Goal: Task Accomplishment & Management: Complete application form

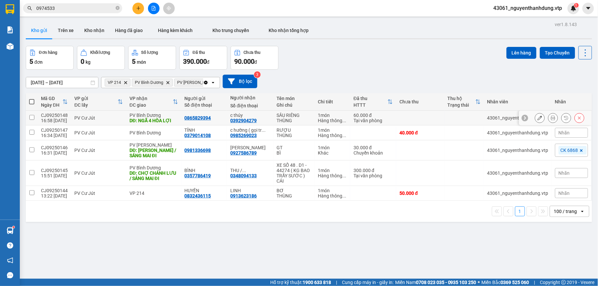
click at [71, 113] on td "PV Cư Jút" at bounding box center [98, 118] width 55 height 15
checkbox input "true"
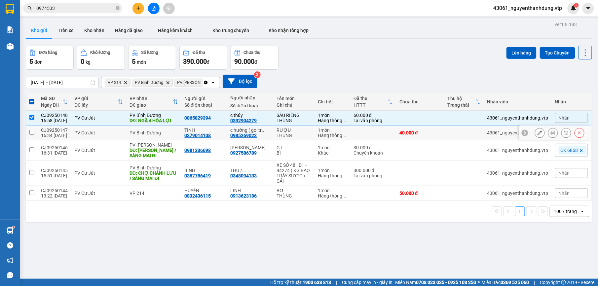
click at [78, 134] on div "PV Cư Jút" at bounding box center [98, 132] width 49 height 5
checkbox input "true"
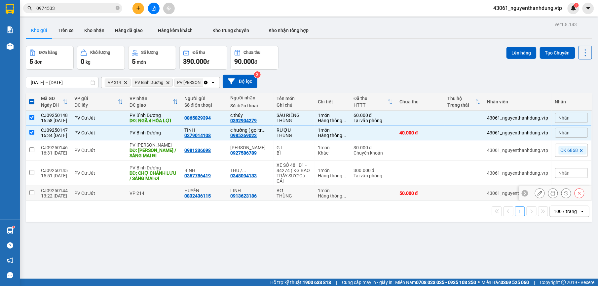
click at [82, 195] on div "PV Cư Jút" at bounding box center [98, 192] width 49 height 5
checkbox input "true"
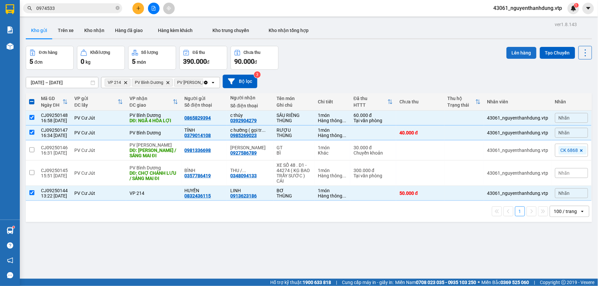
click at [514, 55] on button "Lên hàng" at bounding box center [521, 53] width 30 height 12
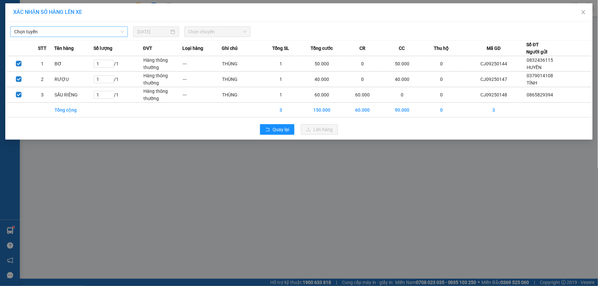
click at [94, 32] on span "Chọn tuyến" at bounding box center [69, 32] width 110 height 10
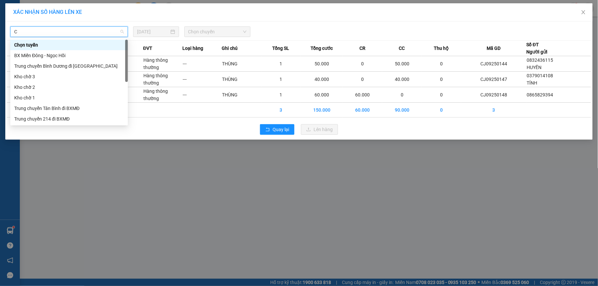
type input "CJ"
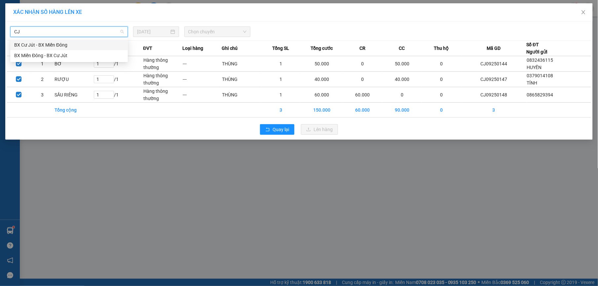
click at [65, 43] on div "BX Cư Jút - BX Miền Đông" at bounding box center [69, 44] width 110 height 7
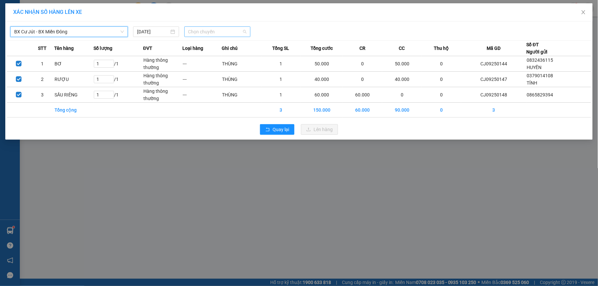
click at [214, 29] on span "Chọn chuyến" at bounding box center [217, 32] width 58 height 10
click at [226, 63] on div "20:30 - 50F-002.68" at bounding box center [214, 65] width 52 height 7
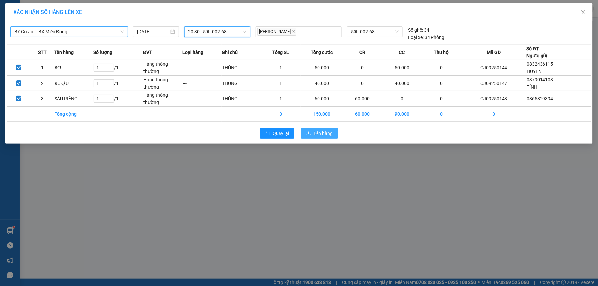
click at [306, 134] on button "Lên hàng" at bounding box center [319, 133] width 37 height 11
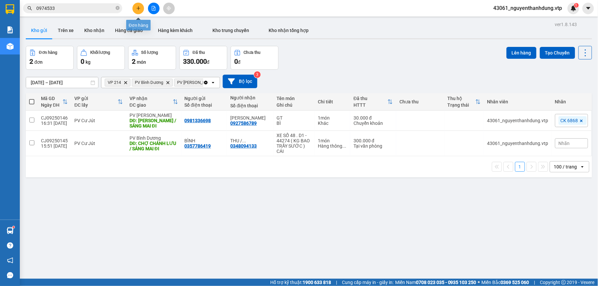
click at [138, 9] on icon "plus" at bounding box center [138, 8] width 5 height 5
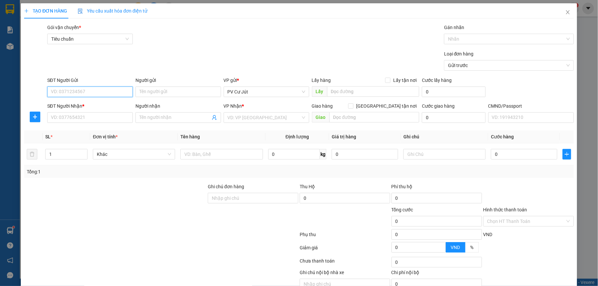
click at [92, 87] on input "SĐT Người Gửi" at bounding box center [90, 92] width 86 height 11
type input "0944427996"
click at [121, 121] on input "SĐT Người Nhận *" at bounding box center [90, 117] width 86 height 11
type input "0967715902"
click at [251, 112] on div "VP Nhận *" at bounding box center [267, 107] width 86 height 10
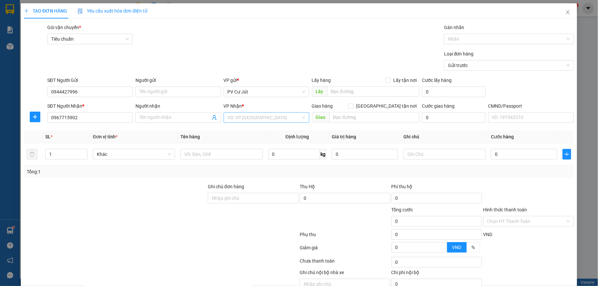
click at [251, 115] on input "search" at bounding box center [263, 118] width 73 height 10
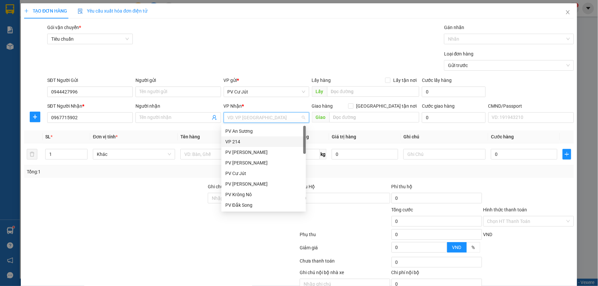
click at [248, 145] on div "VP 214" at bounding box center [263, 141] width 85 height 11
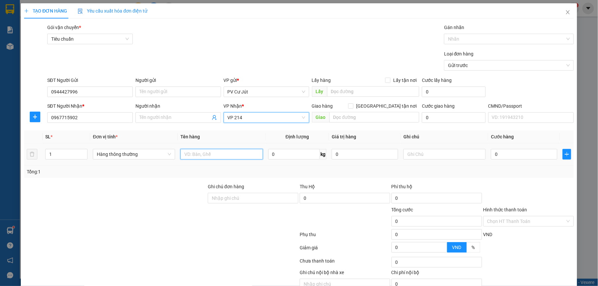
click at [205, 156] on input "text" at bounding box center [221, 154] width 82 height 11
type input "D"
type input "ĐỒ ĂN"
click at [406, 146] on td at bounding box center [443, 154] width 87 height 22
click at [406, 156] on input "text" at bounding box center [444, 154] width 82 height 11
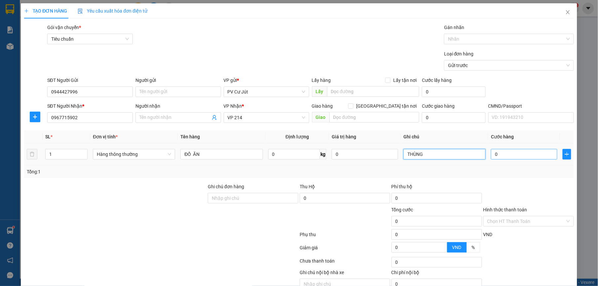
type input "THÙNG"
click at [491, 156] on input "0" at bounding box center [524, 154] width 66 height 11
type input "4"
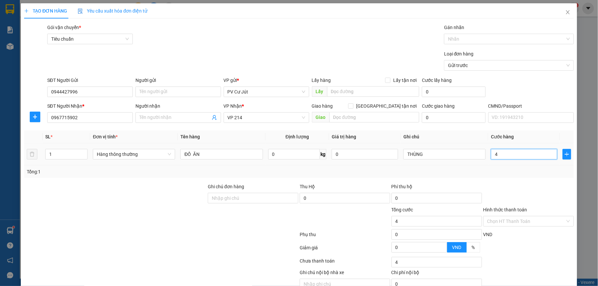
type input "40"
type input "400"
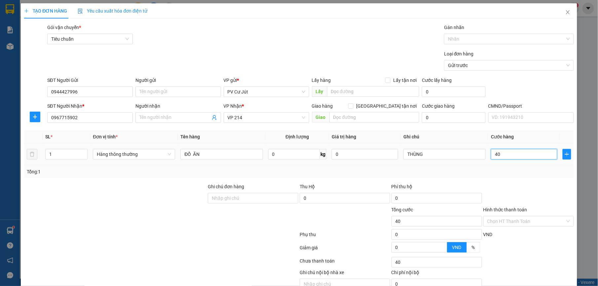
type input "400"
type input "4.000"
type input "40.000"
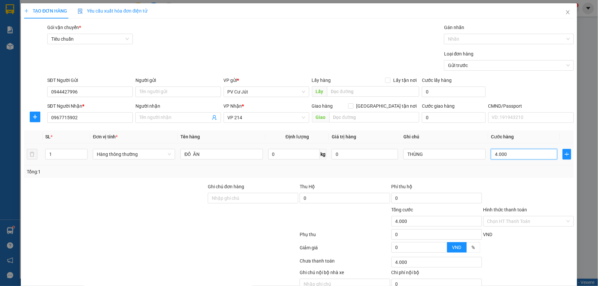
type input "40.000"
click at [500, 222] on input "Hình thức thanh toán" at bounding box center [526, 221] width 78 height 10
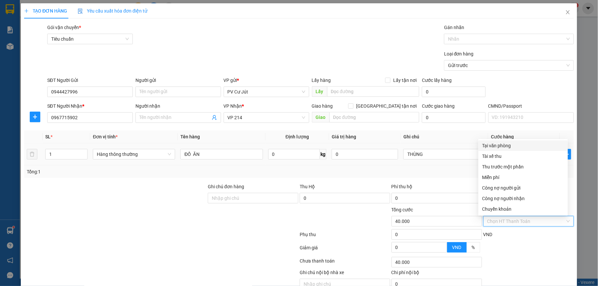
click at [514, 145] on div "Tại văn phòng" at bounding box center [523, 145] width 82 height 7
type input "0"
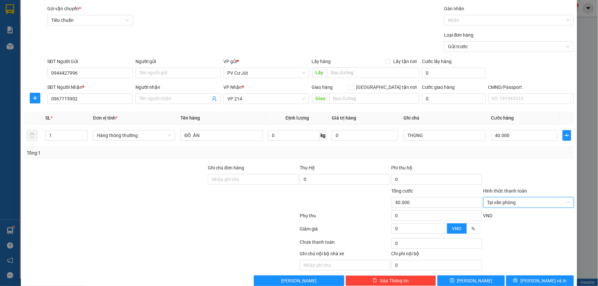
scroll to position [33, 0]
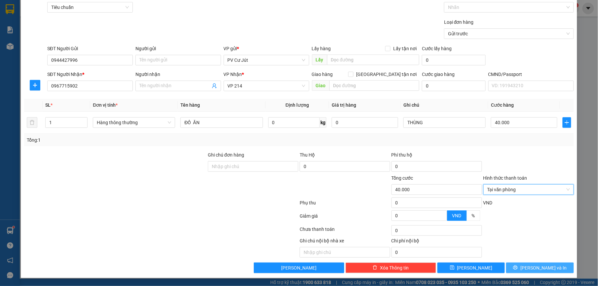
click at [519, 267] on button "[PERSON_NAME] và In" at bounding box center [539, 267] width 67 height 11
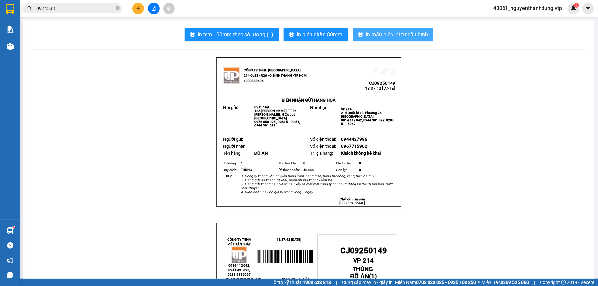
click at [399, 32] on span "In mẫu biên lai tự cấu hình" at bounding box center [397, 34] width 62 height 8
click at [391, 39] on span "In mẫu biên lai tự cấu hình" at bounding box center [397, 34] width 62 height 8
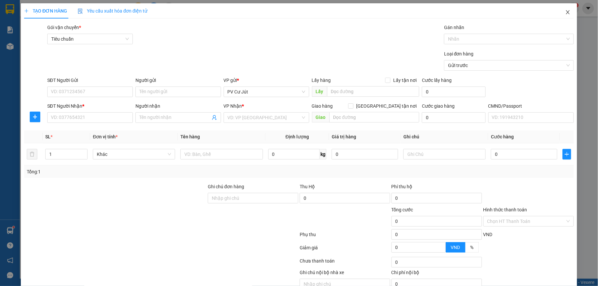
click at [565, 14] on icon "close" at bounding box center [567, 12] width 5 height 5
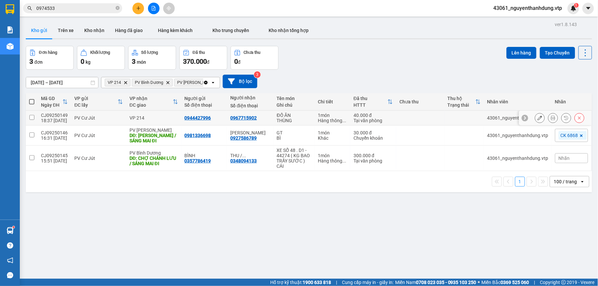
click at [240, 119] on div "0967715902" at bounding box center [243, 117] width 26 height 5
click at [147, 119] on div "VP 214" at bounding box center [153, 117] width 49 height 5
checkbox input "true"
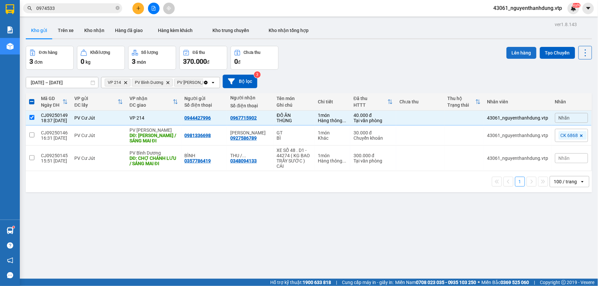
click at [520, 47] on button "Lên hàng" at bounding box center [521, 53] width 30 height 12
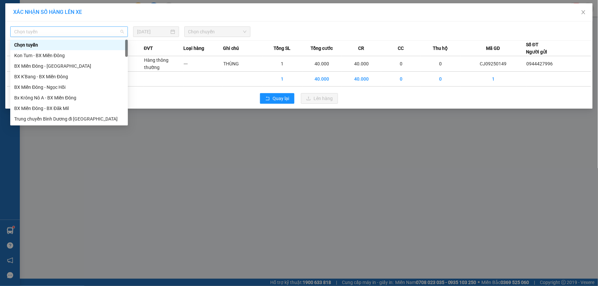
click at [44, 33] on span "Chọn tuyến" at bounding box center [69, 32] width 110 height 10
type input "CJ"
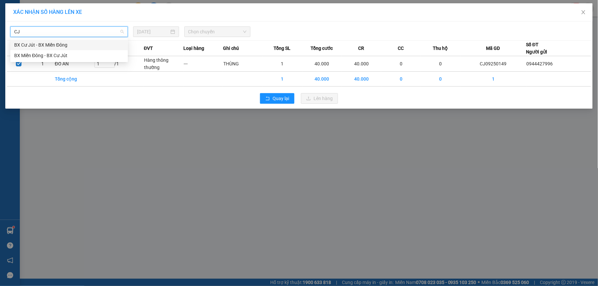
click at [48, 42] on div "BX Cư Jút - BX Miền Đông" at bounding box center [69, 44] width 110 height 7
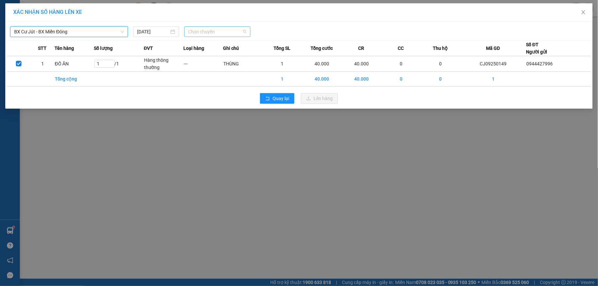
click at [192, 33] on span "Chọn chuyến" at bounding box center [217, 32] width 58 height 10
click at [203, 66] on div "20:30 - 50F-002.68" at bounding box center [214, 65] width 52 height 7
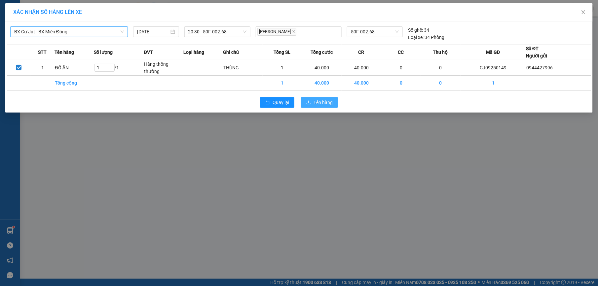
click at [331, 106] on button "Lên hàng" at bounding box center [319, 102] width 37 height 11
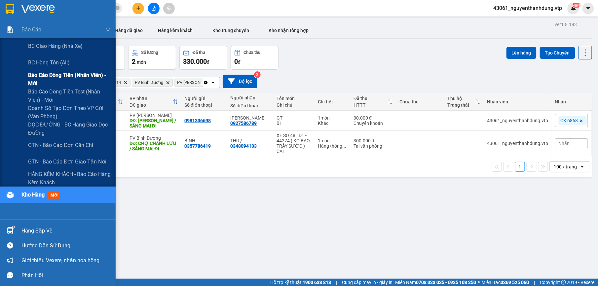
click at [68, 78] on span "Báo cáo dòng tiền (nhân viên) - mới" at bounding box center [69, 79] width 83 height 17
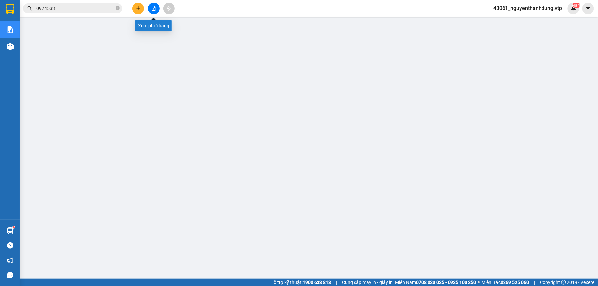
click at [154, 5] on button at bounding box center [154, 9] width 12 height 12
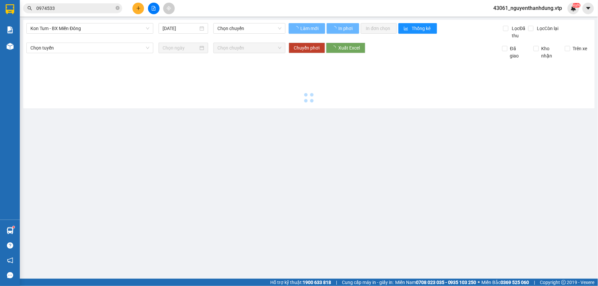
type input "[DATE]"
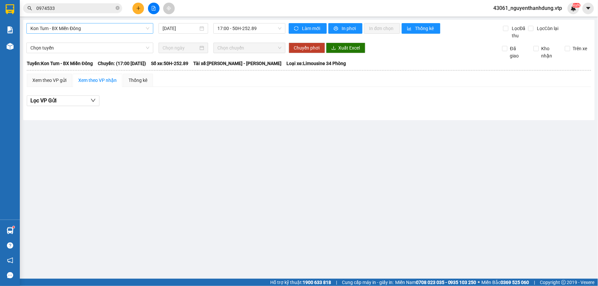
click at [120, 27] on span "Kon Tum - BX Miền Đông" at bounding box center [89, 28] width 119 height 10
type input "CJ"
click at [93, 34] on div "[DATE] 17:00 - 50H-252.89" at bounding box center [155, 31] width 259 height 16
click at [259, 28] on span "17:00 - 50H-252.89" at bounding box center [249, 28] width 64 height 10
click at [122, 33] on span "Kon Tum - BX Miền Đông" at bounding box center [89, 28] width 119 height 10
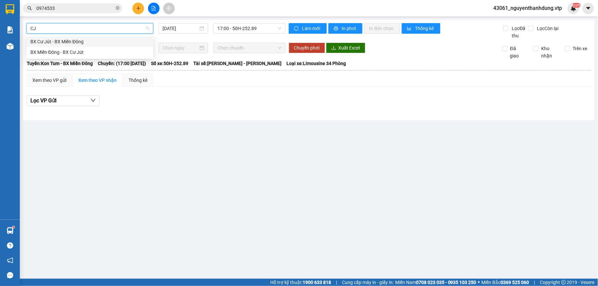
type input "CJ"
click at [120, 35] on body "Kết quả tìm kiếm ( 4 ) Bộ lọc Mã ĐH Trạng thái Món hàng Thu hộ Tổng cước Chưa c…" at bounding box center [299, 143] width 598 height 286
click at [114, 22] on div "Kon Tum - BX Miền Đông [DATE] 17:00 - 50H-252.89 Làm mới In phơi In đơn chọn Th…" at bounding box center [308, 70] width 571 height 100
click at [113, 25] on div "Kon Tum - BX Miền Đông [DATE] 17:00 - 50H-252.89 Làm mới In phơi In đơn chọn Th…" at bounding box center [308, 70] width 571 height 100
drag, startPoint x: 113, startPoint y: 25, endPoint x: 104, endPoint y: 29, distance: 10.2
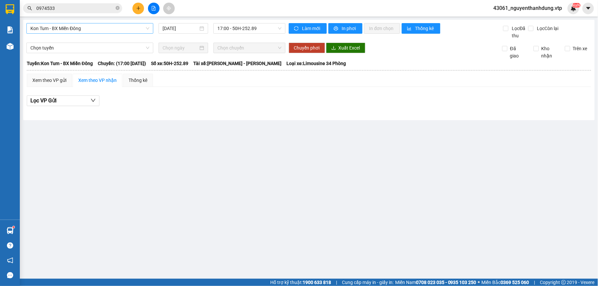
click at [104, 29] on span "Kon Tum - BX Miền Đông" at bounding box center [89, 28] width 119 height 10
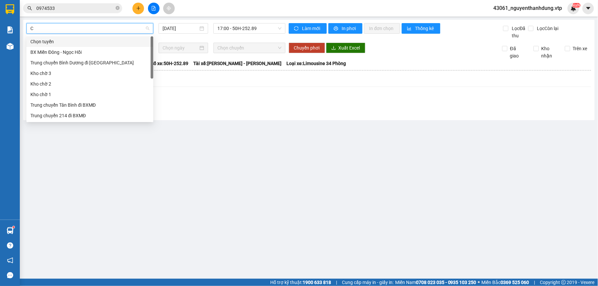
type input "CJ"
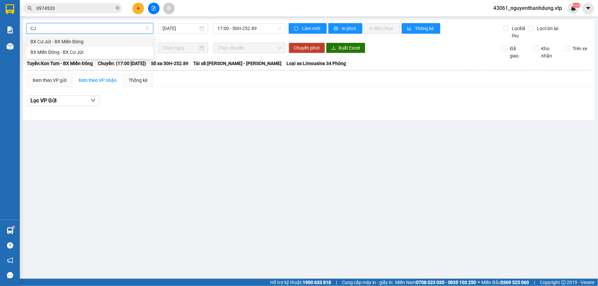
click at [94, 37] on div "BX Cư Jút - BX Miền Đông" at bounding box center [89, 41] width 127 height 11
type input "[DATE]"
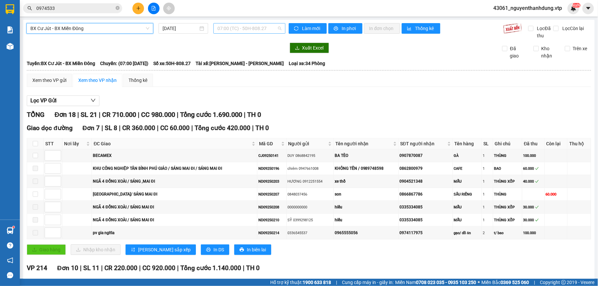
click at [257, 31] on span "07:00 (TC) - 50H-808.27" at bounding box center [249, 28] width 64 height 10
click at [238, 65] on div "20:30 - 50F-002.68" at bounding box center [241, 62] width 52 height 7
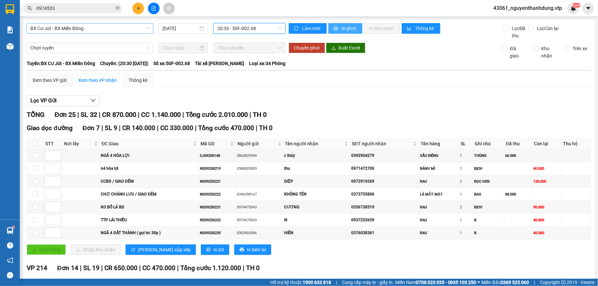
click at [342, 29] on span "In phơi" at bounding box center [349, 28] width 15 height 7
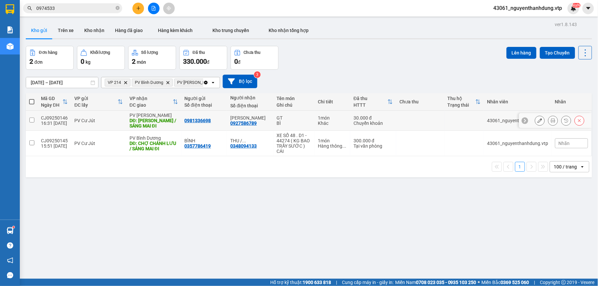
click at [144, 118] on div "PV [PERSON_NAME]" at bounding box center [153, 115] width 49 height 5
checkbox input "true"
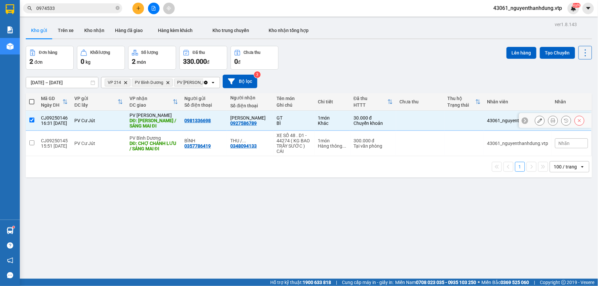
click at [129, 139] on div "PV Bình Dương" at bounding box center [153, 137] width 49 height 5
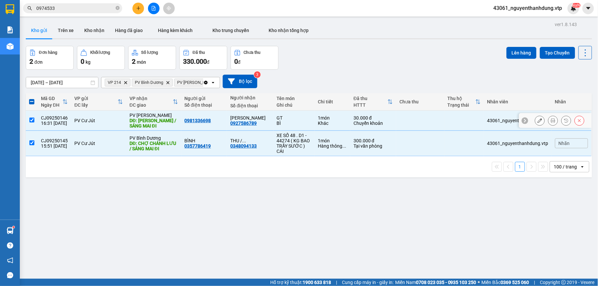
checkbox input "true"
click at [518, 50] on button "Lên hàng" at bounding box center [521, 53] width 30 height 12
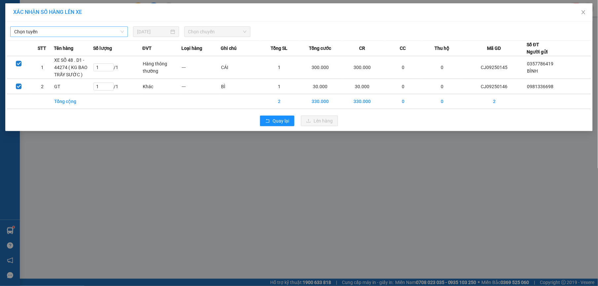
click at [72, 32] on span "Chọn tuyến" at bounding box center [69, 32] width 110 height 10
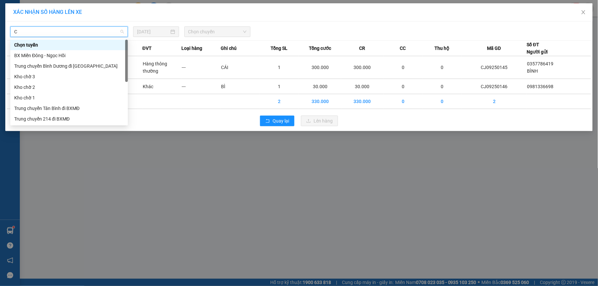
type input "CJ"
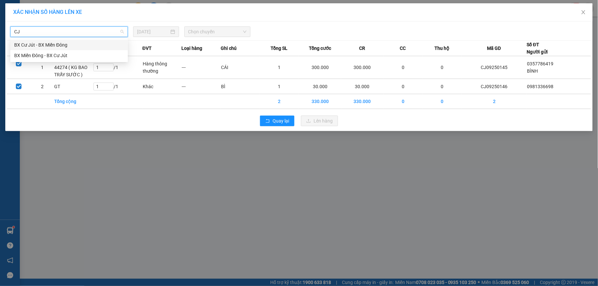
click at [70, 43] on div "BX Cư Jút - BX Miền Đông" at bounding box center [69, 44] width 110 height 7
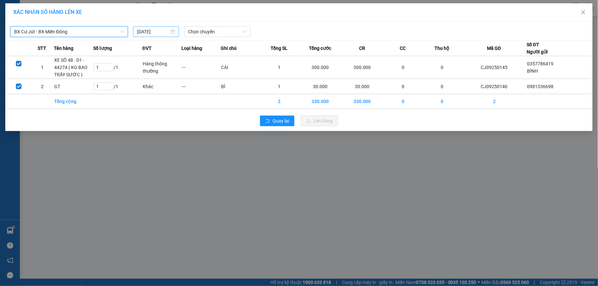
click at [163, 31] on input "[DATE]" at bounding box center [153, 31] width 32 height 7
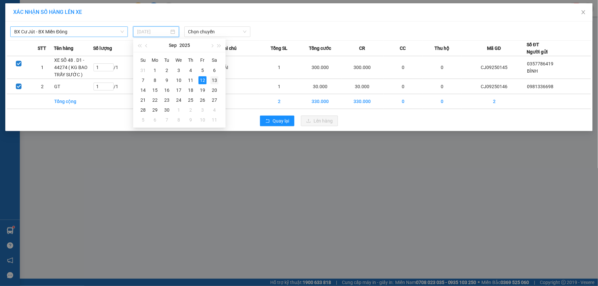
click at [212, 79] on div "13" at bounding box center [214, 80] width 8 height 8
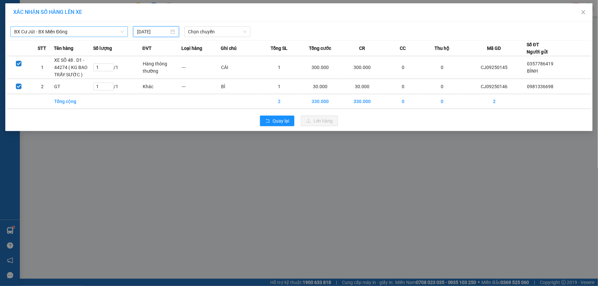
type input "[DATE]"
click at [221, 32] on span "Chọn chuyến" at bounding box center [217, 32] width 58 height 10
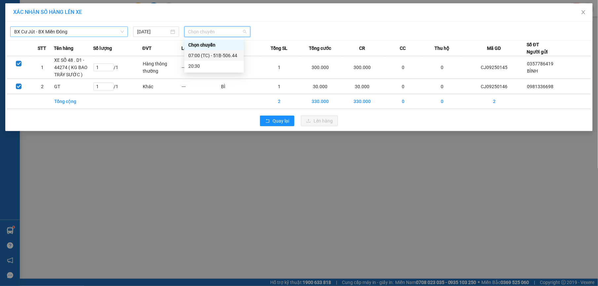
click at [223, 57] on div "07:00 (TC) - 51B-506.44" at bounding box center [214, 55] width 52 height 7
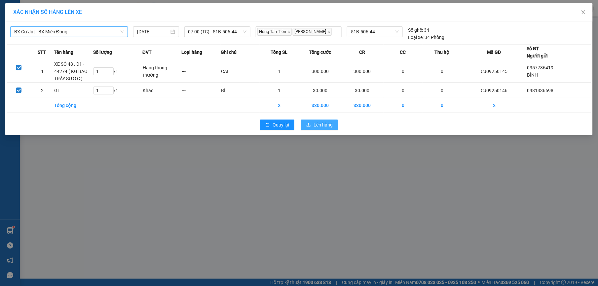
click at [317, 122] on span "Lên hàng" at bounding box center [322, 124] width 19 height 7
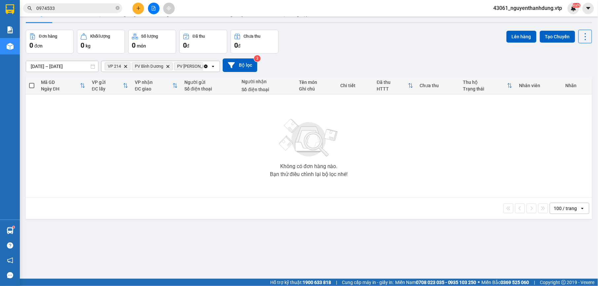
scroll to position [30, 0]
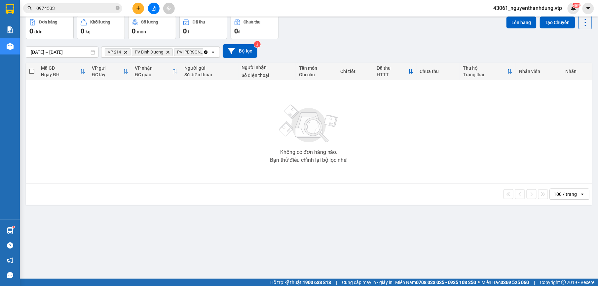
click at [143, 7] on button at bounding box center [138, 9] width 12 height 12
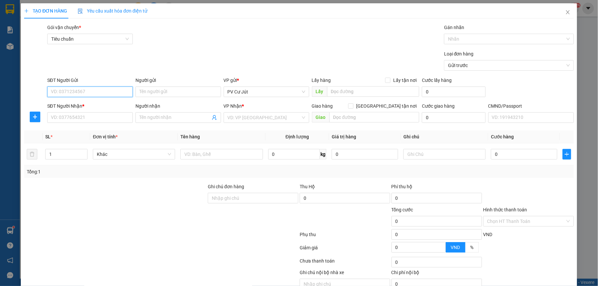
click at [98, 91] on input "SĐT Người Gửi" at bounding box center [90, 92] width 86 height 11
click at [101, 94] on input "SĐT Người Gửi" at bounding box center [90, 92] width 86 height 11
click at [86, 88] on input "SĐT Người Gửi" at bounding box center [90, 92] width 86 height 11
type input "0932026410"
click at [61, 114] on input "SĐT Người Nhận *" at bounding box center [90, 117] width 86 height 11
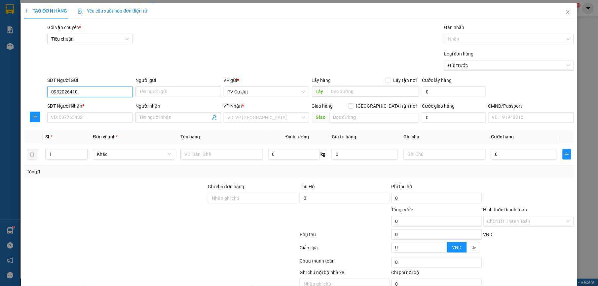
drag, startPoint x: 79, startPoint y: 89, endPoint x: 13, endPoint y: 91, distance: 66.1
click at [13, 91] on div "TẠO ĐƠN HÀNG Yêu cầu xuất hóa đơn điện tử Transit Pickup Surcharge Ids Transit …" at bounding box center [299, 143] width 598 height 286
type input "0983368076"
click at [66, 121] on input "SĐT Người Nhận *" at bounding box center [90, 117] width 86 height 11
type input "0932026410"
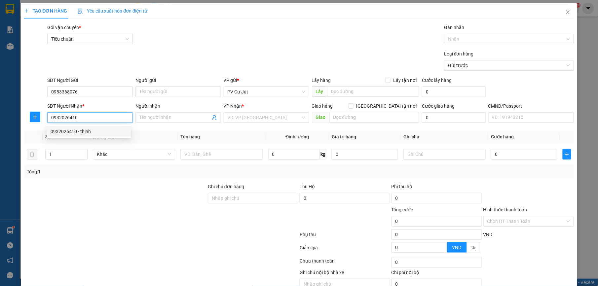
click at [79, 131] on div "0932026410 - thịnh" at bounding box center [89, 131] width 77 height 7
type input "thịnh"
type input "0932026410"
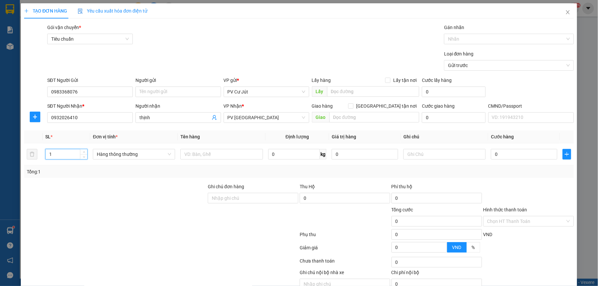
drag, startPoint x: 59, startPoint y: 152, endPoint x: 14, endPoint y: 170, distance: 48.9
click at [14, 170] on div "TẠO ĐƠN HÀNG Yêu cầu xuất hóa đơn điện tử Transit Pickup Surcharge Ids Transit …" at bounding box center [299, 143] width 598 height 286
type input "2"
click at [206, 149] on div at bounding box center [221, 154] width 82 height 13
click at [206, 153] on input "text" at bounding box center [221, 154] width 82 height 11
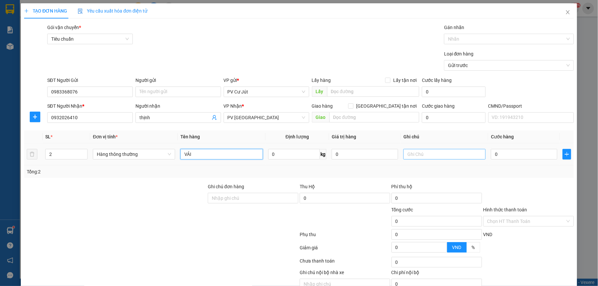
type input "VẢI"
click at [435, 154] on input "text" at bounding box center [444, 154] width 82 height 11
type input "BAO"
click at [501, 157] on input "0" at bounding box center [524, 154] width 66 height 11
drag, startPoint x: 54, startPoint y: 158, endPoint x: 46, endPoint y: 162, distance: 9.8
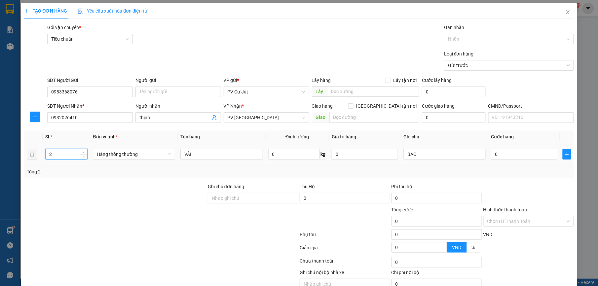
click at [46, 162] on td "2" at bounding box center [67, 154] width 48 height 22
type input "3"
drag, startPoint x: 426, startPoint y: 153, endPoint x: 380, endPoint y: 174, distance: 50.5
click at [375, 172] on div "SL * Đơn vị tính * Tên hàng Định lượng Giá trị hàng Ghi chú Cước hàng 3 Hàng th…" at bounding box center [298, 154] width 549 height 48
type input "2 BAO + 1 BỊCH"
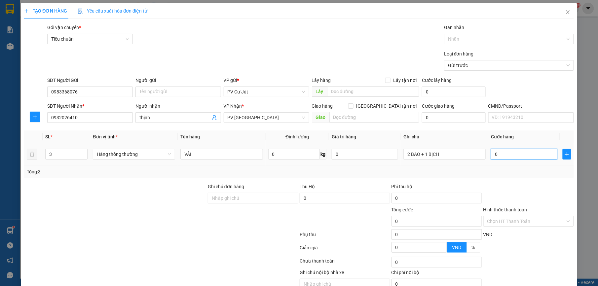
click at [514, 157] on input "0" at bounding box center [524, 154] width 66 height 11
type input "2"
type input "25"
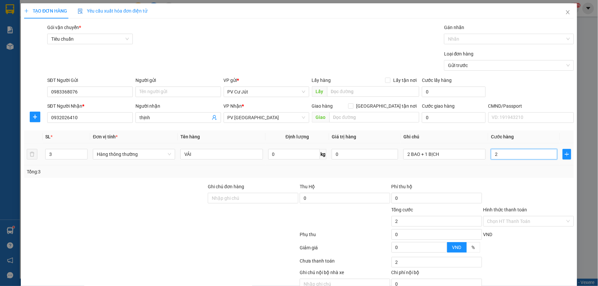
type input "25"
type input "250"
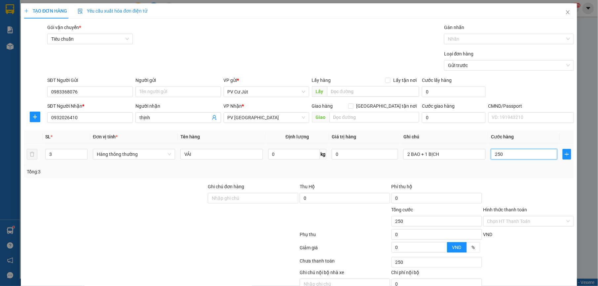
type input "2.500"
type input "25.000"
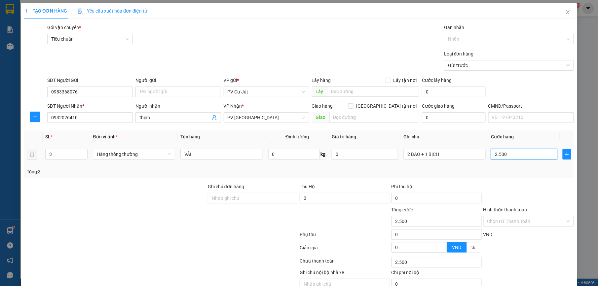
type input "25.000"
type input "250.000"
click at [483, 36] on div at bounding box center [505, 39] width 120 height 8
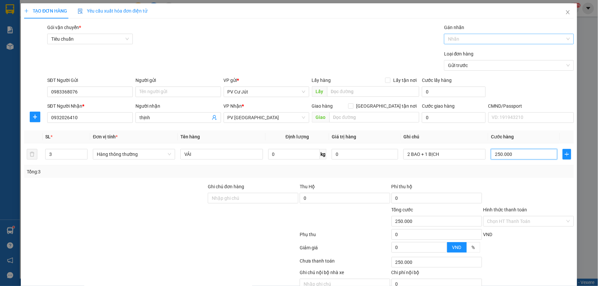
type input "250.000"
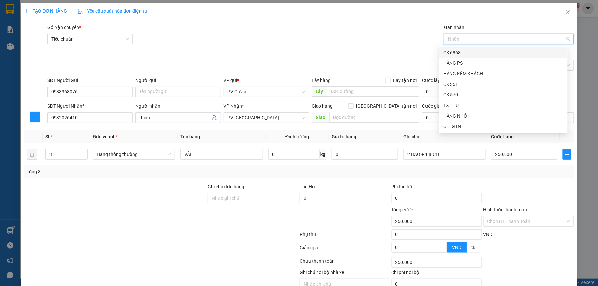
click at [481, 48] on div "CK 6868" at bounding box center [503, 52] width 128 height 11
click at [514, 221] on input "Hình thức thanh toán" at bounding box center [526, 221] width 78 height 10
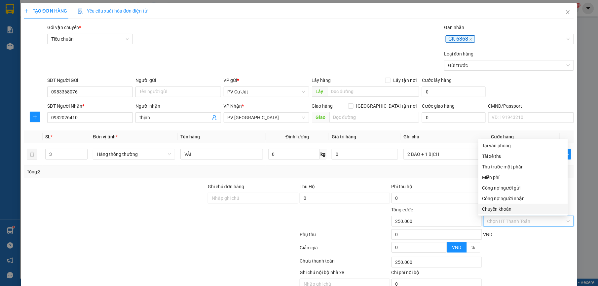
click at [510, 209] on div "Chuyển khoản" at bounding box center [523, 208] width 82 height 7
type input "0"
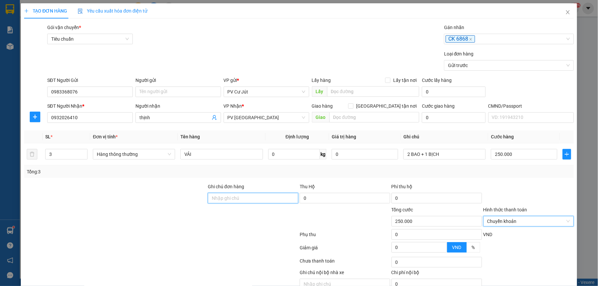
click at [278, 201] on input "Ghi chú đơn hàng" at bounding box center [253, 198] width 90 height 11
type input "D"
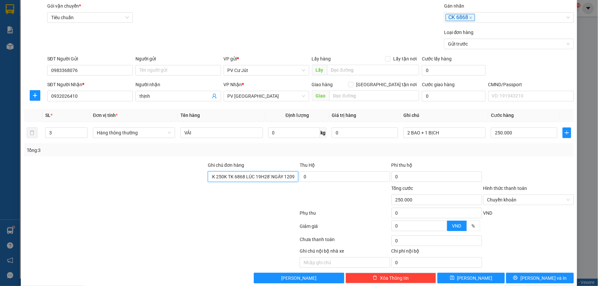
scroll to position [33, 0]
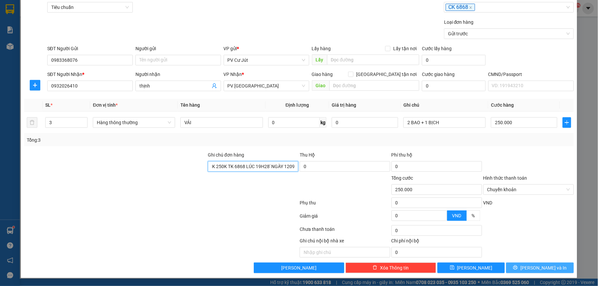
type input "ĐÃ CK 250K TK 6868 LÚC 19H28' NGÀY 1209"
click at [544, 271] on span "[PERSON_NAME] và In" at bounding box center [543, 267] width 46 height 7
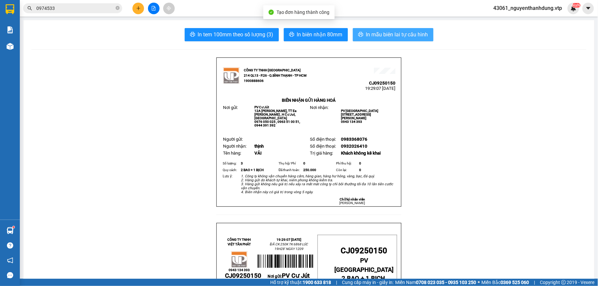
click at [406, 35] on span "In mẫu biên lai tự cấu hình" at bounding box center [397, 34] width 62 height 8
click at [383, 31] on span "In mẫu biên lai tự cấu hình" at bounding box center [397, 34] width 62 height 8
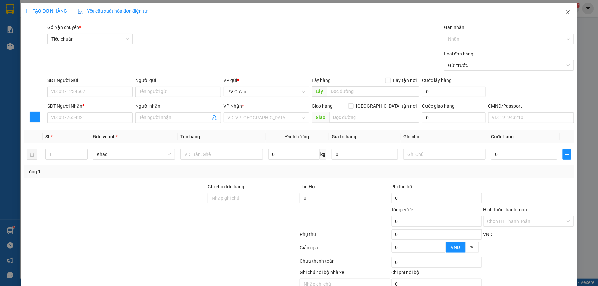
click at [566, 9] on span "Close" at bounding box center [567, 12] width 18 height 18
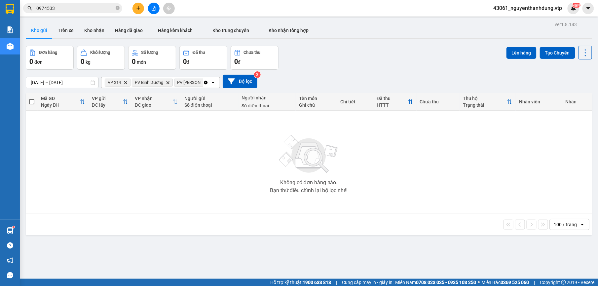
click at [213, 84] on icon "open" at bounding box center [212, 82] width 5 height 5
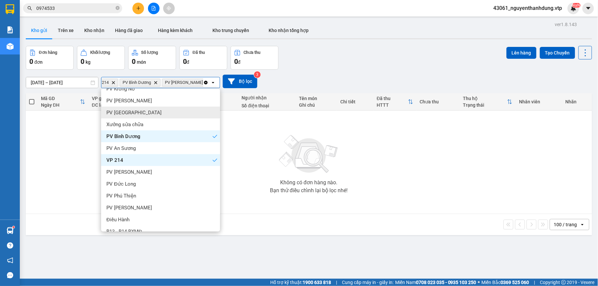
click at [142, 110] on div "PV [GEOGRAPHIC_DATA]" at bounding box center [160, 113] width 119 height 12
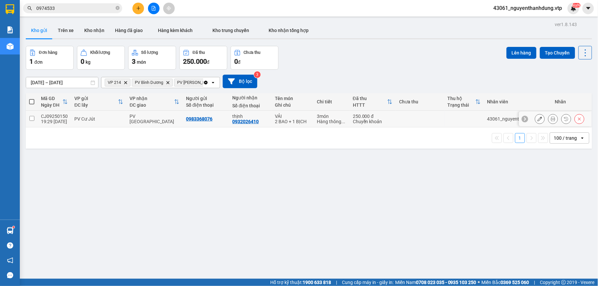
click at [102, 125] on td "PV Cư Jút" at bounding box center [98, 119] width 55 height 17
checkbox input "true"
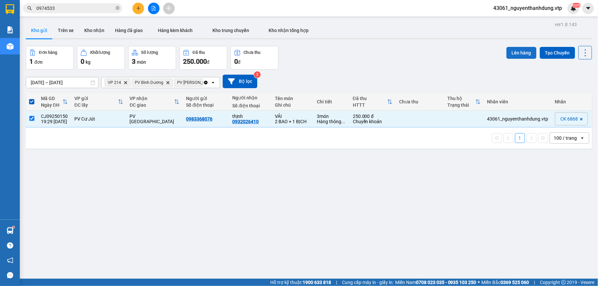
click at [506, 50] on button "Lên hàng" at bounding box center [521, 53] width 30 height 12
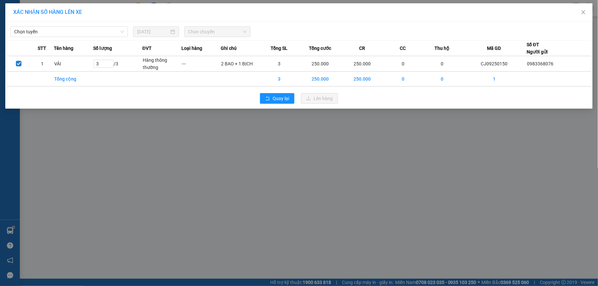
drag, startPoint x: 87, startPoint y: 16, endPoint x: 84, endPoint y: 24, distance: 8.7
click at [87, 15] on div "XÁC NHẬN SỐ HÀNG LÊN XE" at bounding box center [298, 12] width 587 height 18
click at [81, 29] on span "Chọn tuyến" at bounding box center [69, 32] width 110 height 10
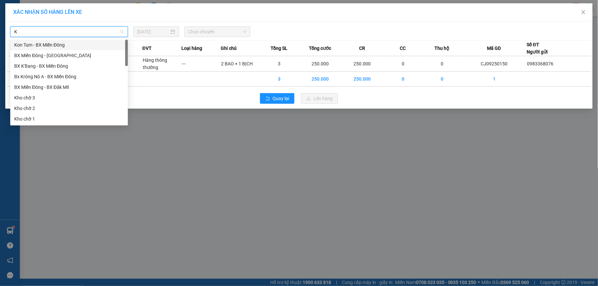
type input "KN"
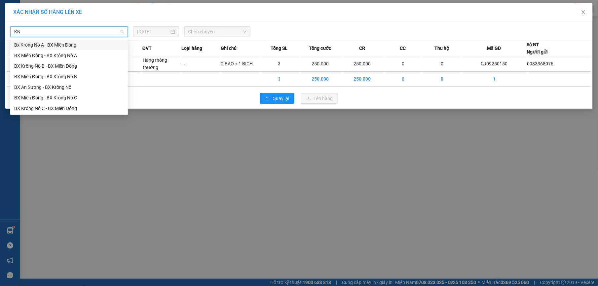
click at [76, 46] on div "Bx Krông Nô A - BX Miền Đông" at bounding box center [69, 44] width 110 height 7
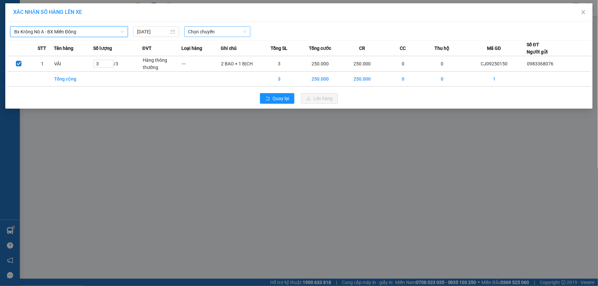
click at [222, 31] on span "Chọn chuyến" at bounding box center [217, 32] width 58 height 10
click at [231, 64] on div "20:00 - 51B-152.80" at bounding box center [214, 65] width 52 height 7
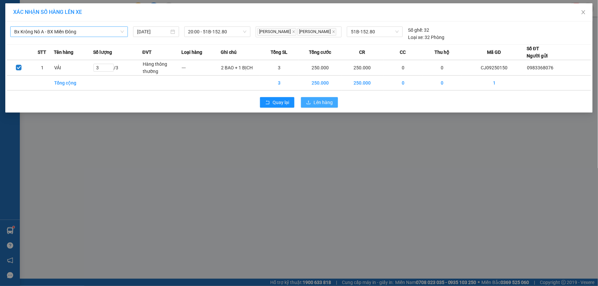
click at [310, 106] on button "Lên hàng" at bounding box center [319, 102] width 37 height 11
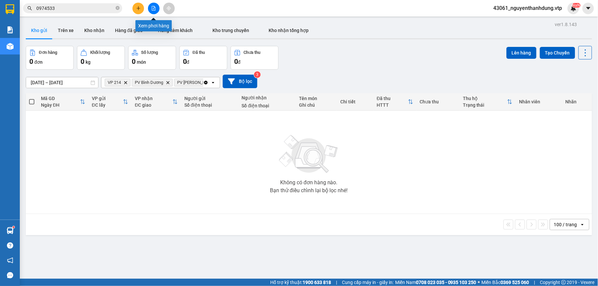
click at [149, 7] on button at bounding box center [154, 9] width 12 height 12
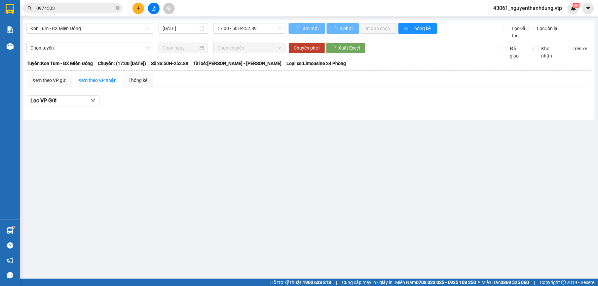
click at [102, 17] on main "Kon Tum - BX Miền Đông [DATE] 17:00 - 50H-252.89 Làm mới In phơi In đơn chọn Th…" at bounding box center [299, 139] width 598 height 279
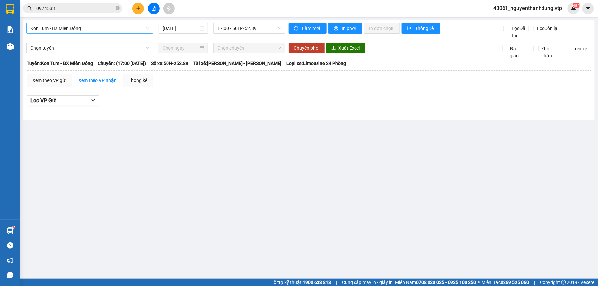
click at [106, 29] on span "Kon Tum - BX Miền Đông" at bounding box center [89, 28] width 119 height 10
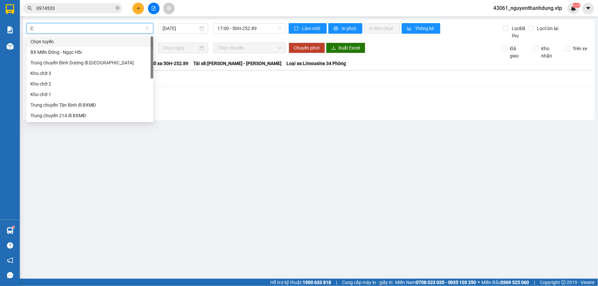
type input "CJ"
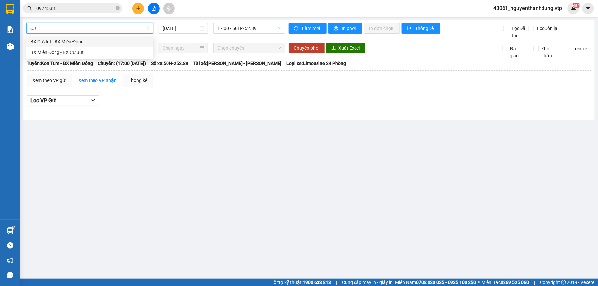
click at [101, 41] on div "BX Cư Jút - BX Miền Đông" at bounding box center [89, 41] width 119 height 7
type input "[DATE]"
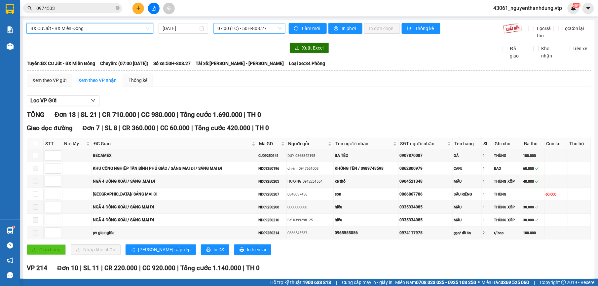
click at [264, 29] on span "07:00 (TC) - 50H-808.27" at bounding box center [249, 28] width 64 height 10
click at [246, 63] on div "20:30 - 50F-002.68" at bounding box center [241, 62] width 52 height 7
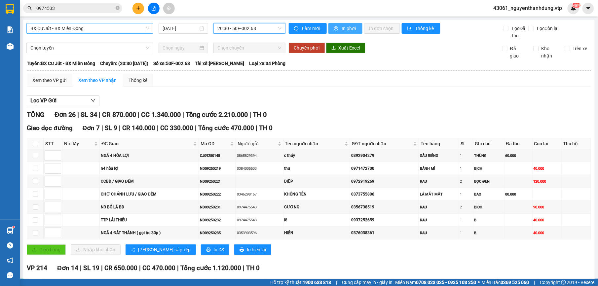
click at [344, 24] on button "In phơi" at bounding box center [345, 28] width 34 height 11
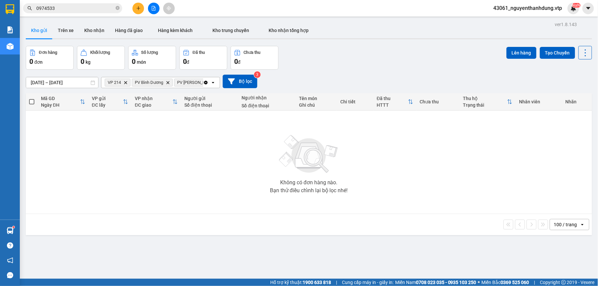
click at [149, 10] on button at bounding box center [154, 9] width 12 height 12
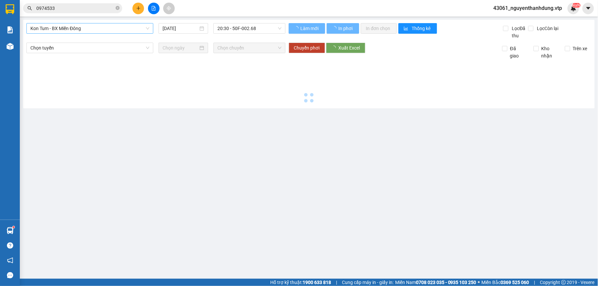
click at [100, 33] on span "Kon Tum - BX Miền Đông" at bounding box center [89, 28] width 119 height 10
click at [106, 27] on span "Kon Tum - BX Miền Đông" at bounding box center [89, 28] width 119 height 10
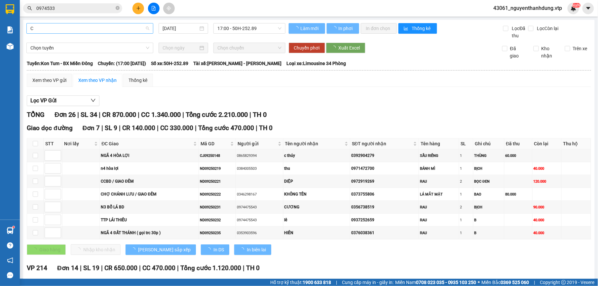
type input "CJ"
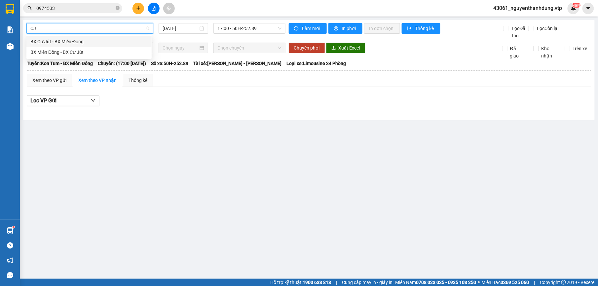
click at [93, 38] on div "BX Cư Jút - BX Miền Đông" at bounding box center [88, 41] width 117 height 7
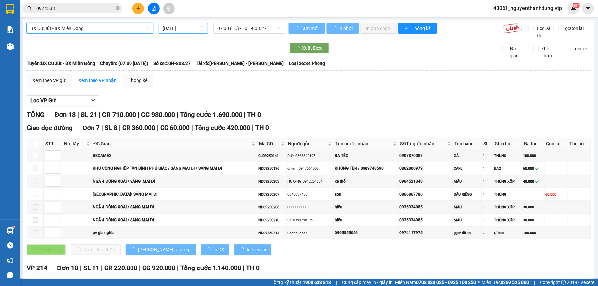
click at [190, 22] on div "BX Cư Jút - BX Miền Đông BX Cư Jút - BX Miền Đông [DATE] 07:00 (TC) - 50H-808.2…" at bounding box center [308, 266] width 571 height 492
click at [190, 25] on input "[DATE]" at bounding box center [180, 28] width 36 height 7
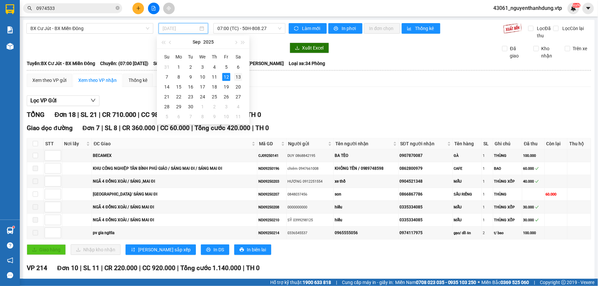
click at [238, 74] on div "13" at bounding box center [238, 77] width 8 height 8
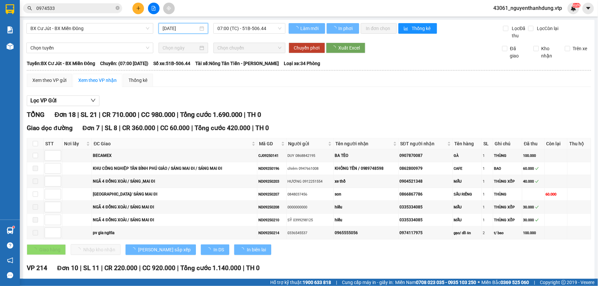
type input "[DATE]"
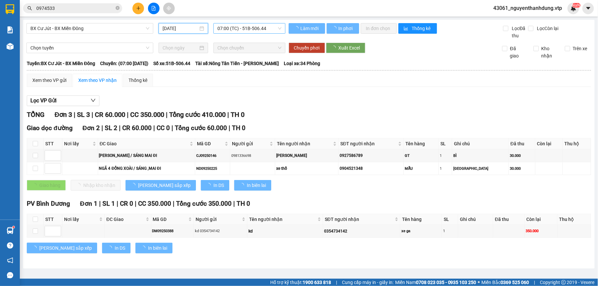
click at [267, 28] on span "07:00 (TC) - 51B-506.44" at bounding box center [249, 28] width 64 height 10
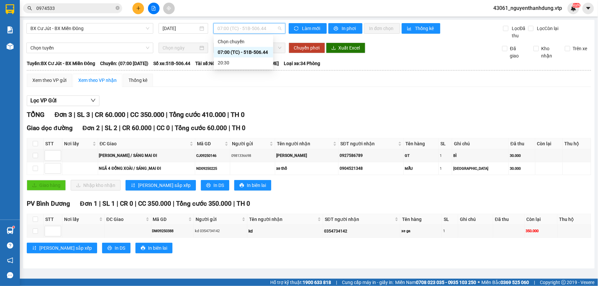
click at [250, 52] on div "07:00 (TC) - 51B-506.44" at bounding box center [244, 52] width 52 height 7
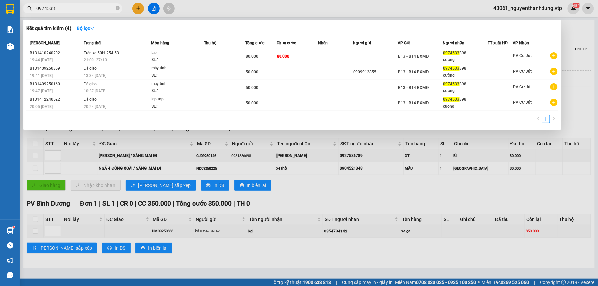
click at [87, 8] on input "0974533" at bounding box center [75, 8] width 78 height 7
type input "0"
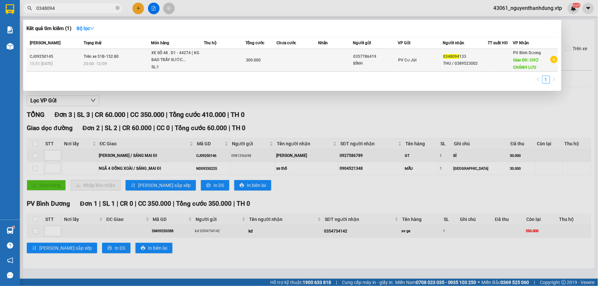
type input "0348094"
click at [166, 61] on div "XE SỐ 48 . D1 - 44274 ( KG BAO TRẦY SƯỚC..." at bounding box center [177, 57] width 50 height 14
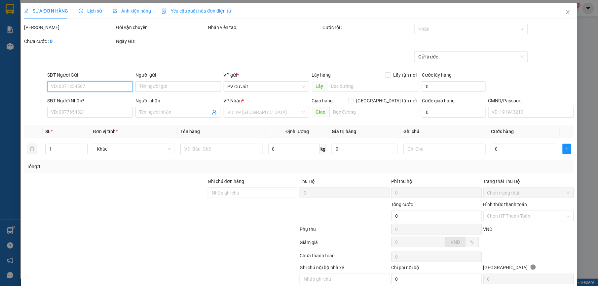
type input "0357786419"
type input "BÌNH"
type input "0348094133"
type input "THU / 0389523002"
type input "CHỢ CHÁNH LƯU"
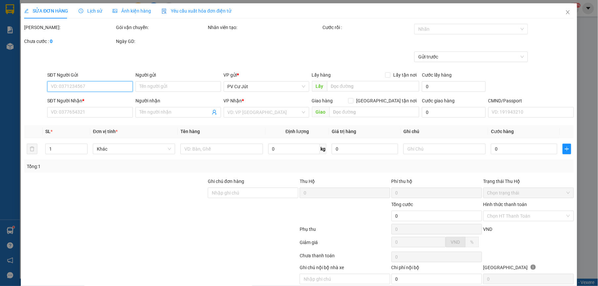
type input "300.000"
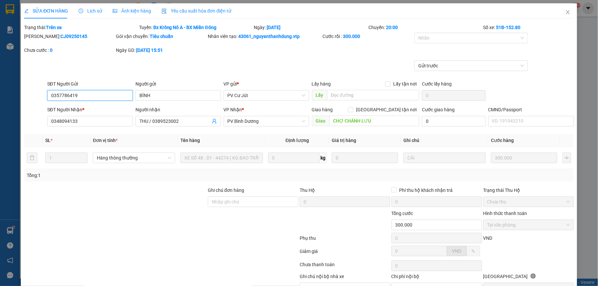
type input "15.000"
click at [563, 0] on html "Kết quả tìm kiếm ( 1 ) Bộ lọc Mã ĐH Trạng thái Món hàng Thu hộ Tổng cước Chưa c…" at bounding box center [299, 143] width 598 height 286
click at [558, 14] on span "Close" at bounding box center [567, 12] width 18 height 18
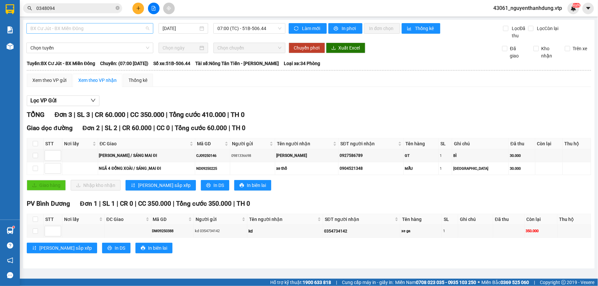
click at [102, 32] on span "BX Cư Jút - BX Miền Đông" at bounding box center [89, 28] width 119 height 10
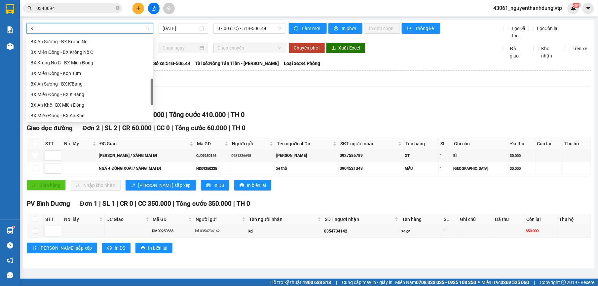
type input "KN"
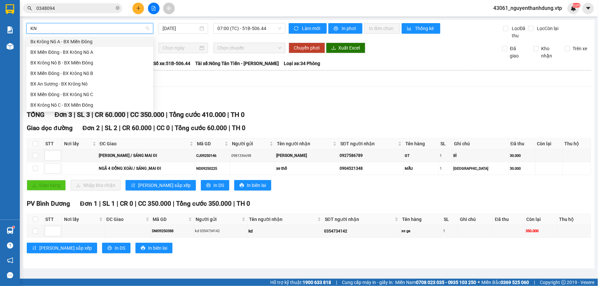
scroll to position [0, 0]
click at [108, 38] on div "Bx Krông Nô A - BX Miền Đông" at bounding box center [89, 41] width 119 height 7
type input "[DATE]"
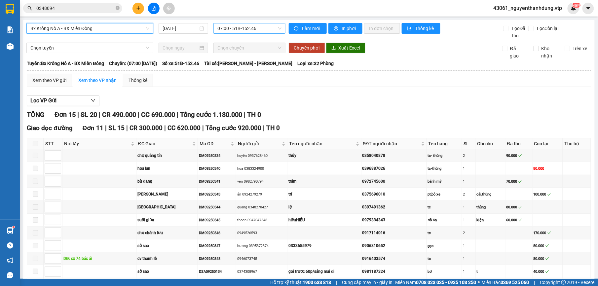
click at [259, 27] on span "07:00 - 51B-152.46" at bounding box center [249, 28] width 64 height 10
click at [256, 61] on div "20:00 - 51B-152.80" at bounding box center [241, 62] width 52 height 7
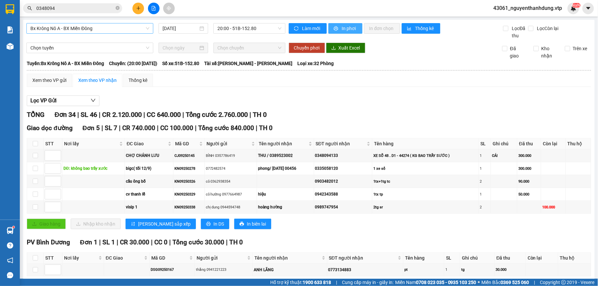
click at [346, 32] on button "In phơi" at bounding box center [345, 28] width 34 height 11
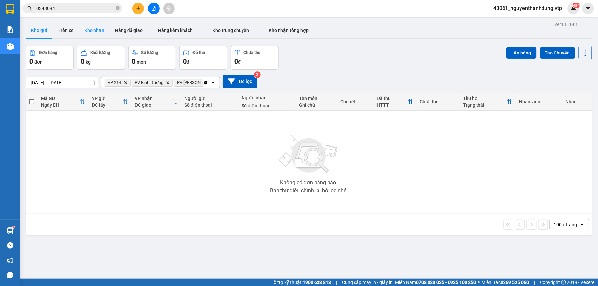
click at [103, 34] on button "Kho nhận" at bounding box center [94, 30] width 31 height 16
